Goal: Check status

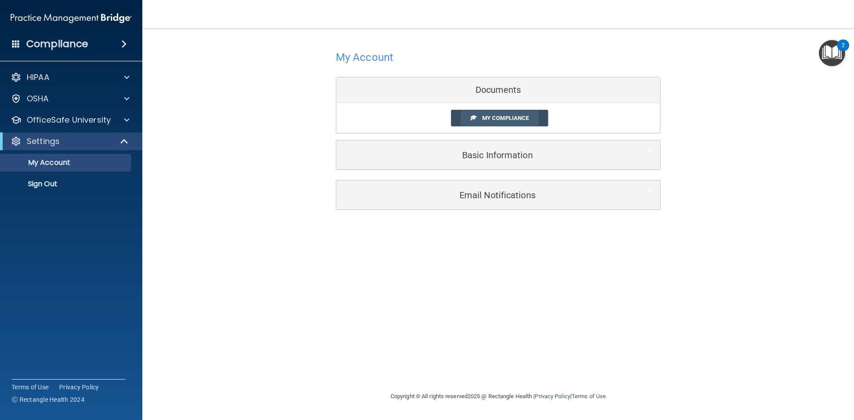
click at [533, 120] on link "My Compliance" at bounding box center [499, 118] width 97 height 16
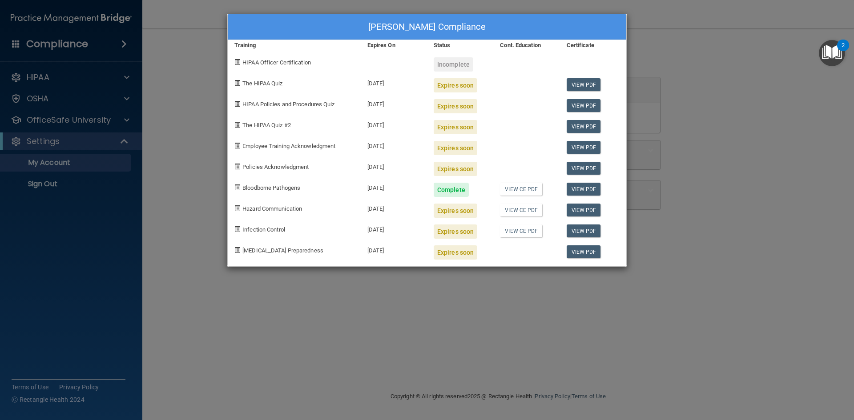
click at [447, 86] on div "Expires soon" at bounding box center [455, 85] width 44 height 14
click at [466, 84] on div "Expires soon" at bounding box center [455, 85] width 44 height 14
click at [453, 88] on div "Expires soon" at bounding box center [455, 85] width 44 height 14
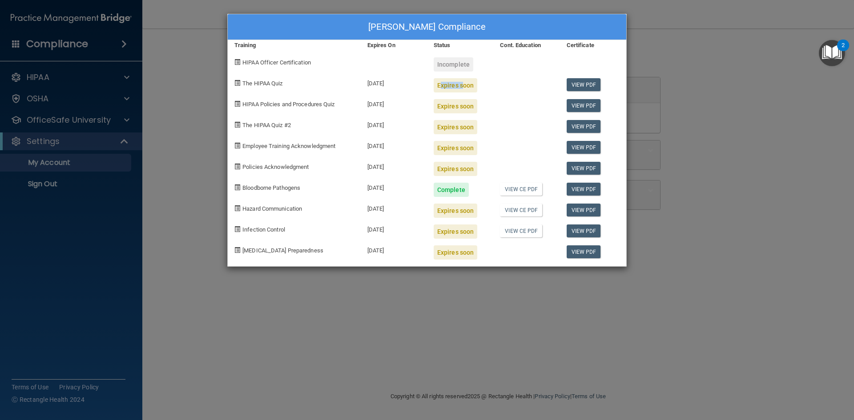
click at [453, 88] on div "Expires soon" at bounding box center [455, 85] width 44 height 14
click at [456, 87] on div "Expires soon" at bounding box center [455, 85] width 44 height 14
